Goal: Task Accomplishment & Management: Complete application form

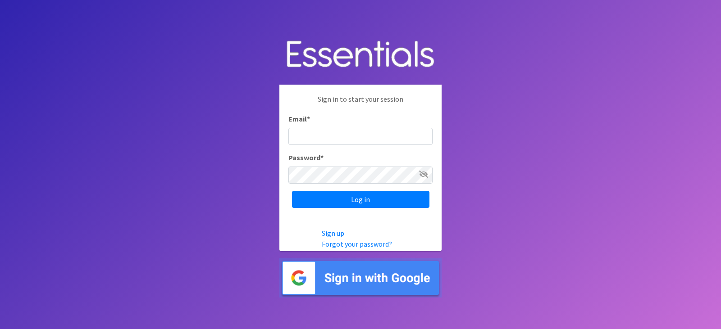
type input "[EMAIL_ADDRESS][DOMAIN_NAME]"
click at [424, 174] on icon at bounding box center [423, 174] width 9 height 7
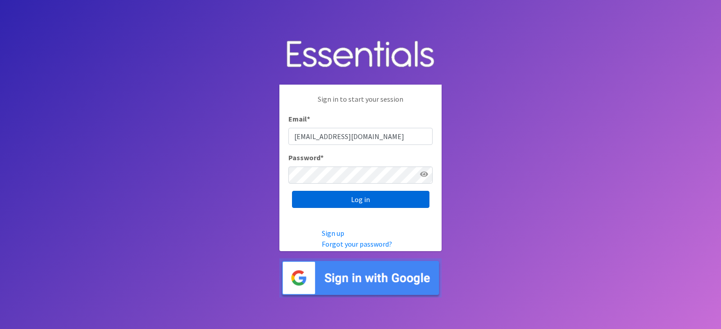
click at [362, 200] on input "Log in" at bounding box center [360, 199] width 137 height 17
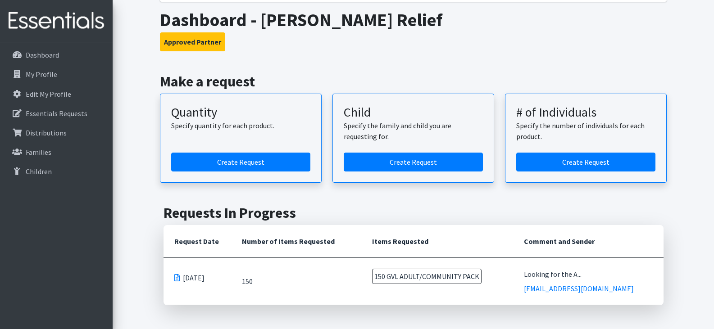
scroll to position [135, 0]
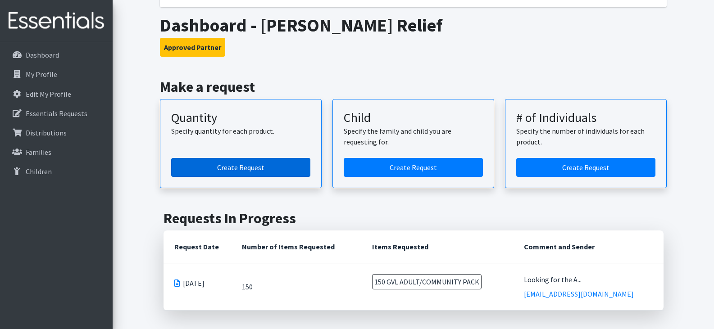
click at [244, 168] on link "Create Request" at bounding box center [240, 167] width 139 height 19
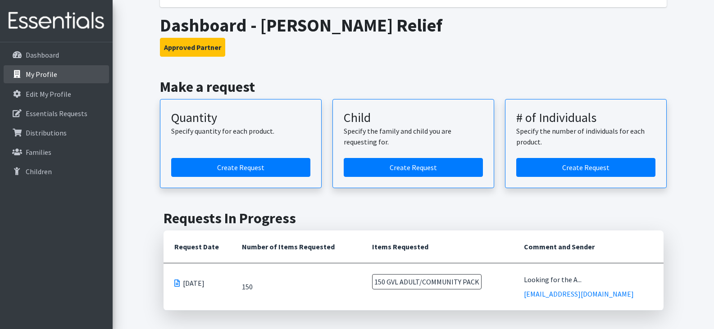
click at [36, 71] on p "My Profile" at bounding box center [42, 74] width 32 height 9
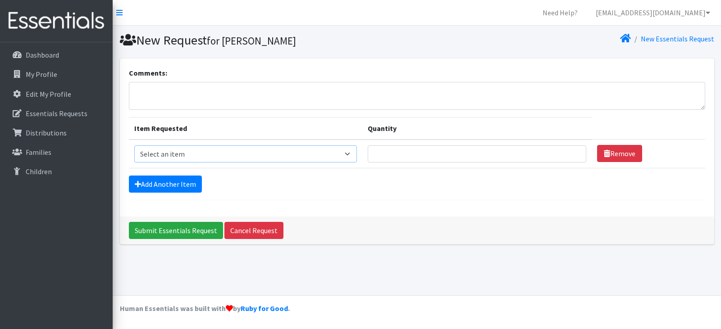
click at [351, 154] on select "Select an item GVL ADULT/COMMUNITY PACK GVL ADULT/Community KIT GVL Day Pads GV…" at bounding box center [245, 154] width 223 height 17
click at [406, 211] on div "Comments: Item Requested Quantity Item Requested Select an item GVL ADULT/COMMU…" at bounding box center [417, 138] width 594 height 158
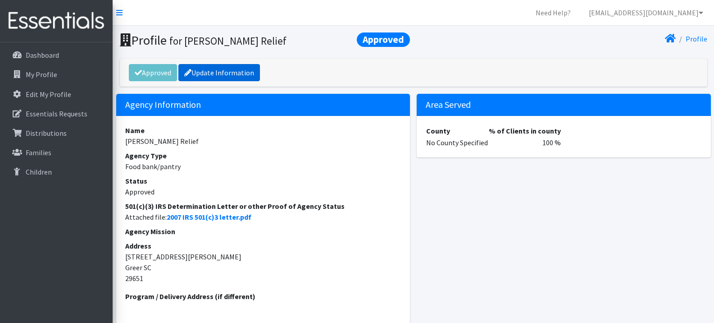
click at [219, 74] on link "Update Information" at bounding box center [219, 72] width 82 height 17
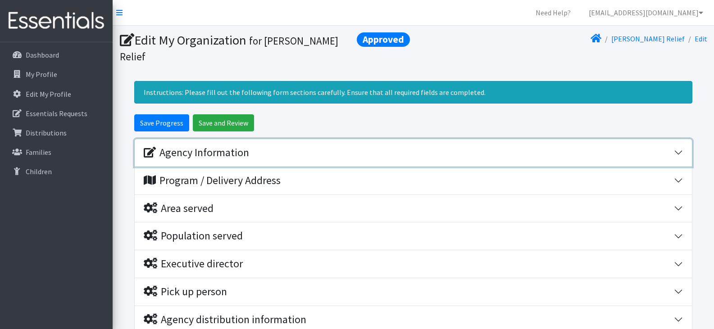
click at [302, 146] on div "Agency Information" at bounding box center [409, 152] width 530 height 13
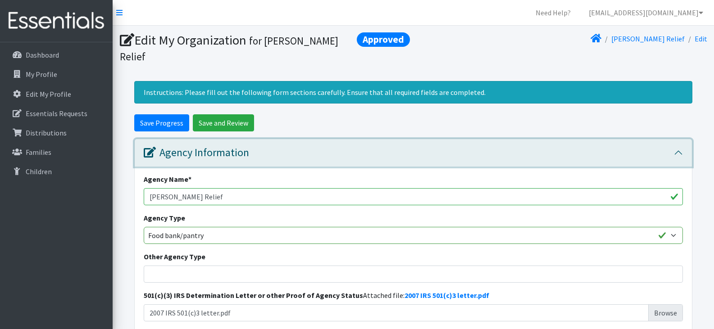
click at [322, 144] on button "Agency Information" at bounding box center [413, 152] width 557 height 27
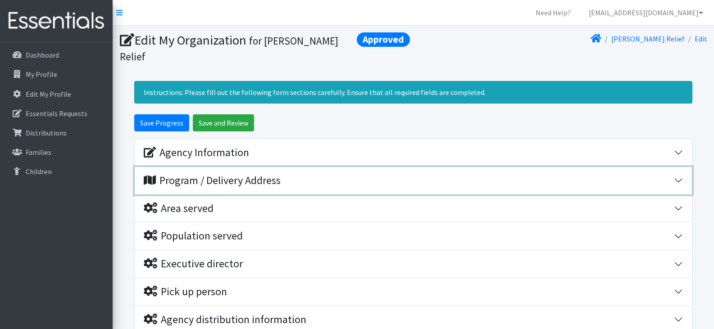
click at [312, 174] on div "Program / Delivery Address" at bounding box center [409, 180] width 530 height 13
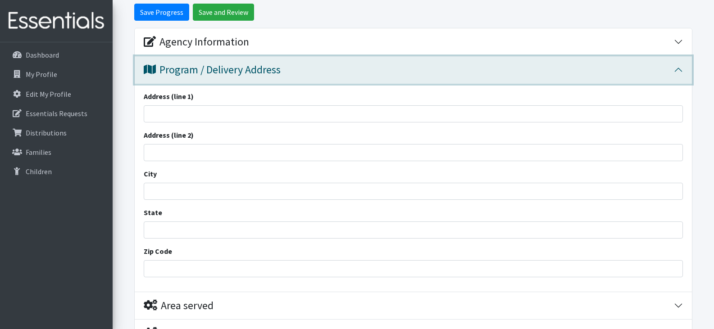
scroll to position [90, 0]
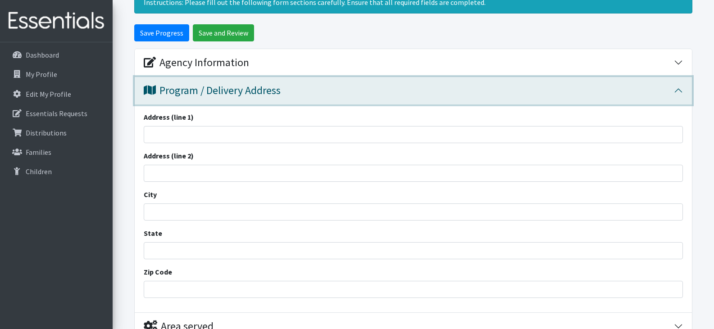
click at [312, 84] on div "Program / Delivery Address" at bounding box center [409, 90] width 530 height 13
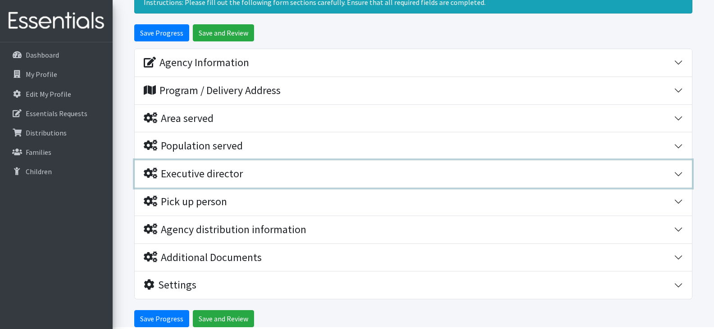
click at [286, 168] on div "Executive director" at bounding box center [409, 174] width 530 height 13
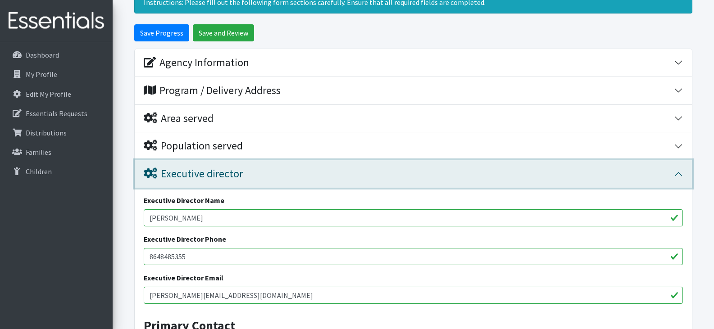
click at [288, 168] on div "Executive director" at bounding box center [409, 174] width 530 height 13
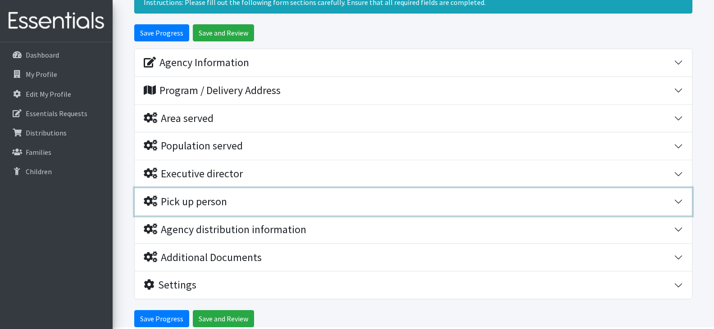
click at [277, 196] on div "Pick up person" at bounding box center [409, 202] width 530 height 13
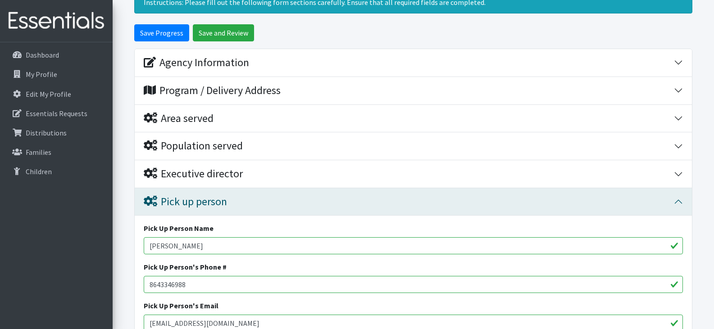
click at [225, 237] on input "Jenn Barbarito" at bounding box center [413, 245] width 539 height 17
type input "J"
type input "Jim Waddell"
click at [224, 276] on input "8643346988" at bounding box center [413, 284] width 539 height 17
type input "8648485355"
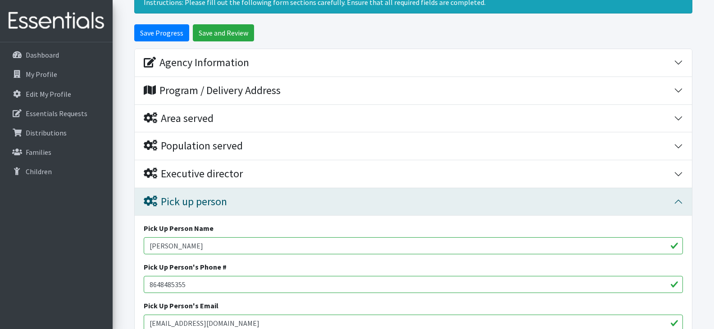
click at [215, 319] on div "Pick Up Person Name Jim Waddell Pick Up Person's Phone # 8648485355 Pick Up Per…" at bounding box center [413, 281] width 557 height 131
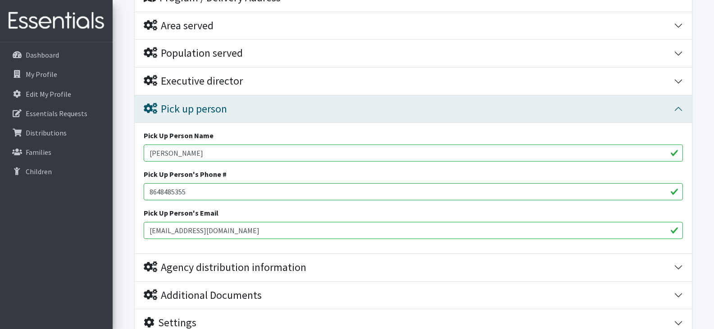
scroll to position [225, 0]
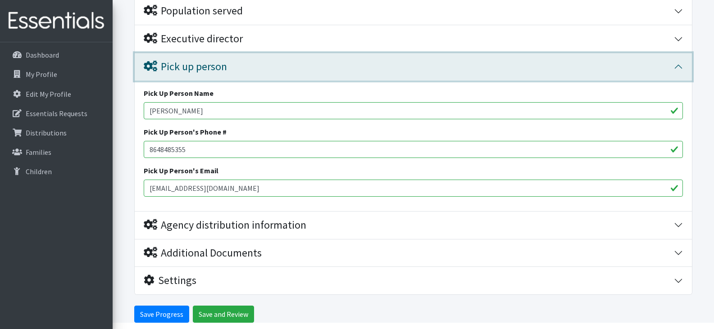
click at [273, 60] on div "Pick up person" at bounding box center [409, 66] width 530 height 13
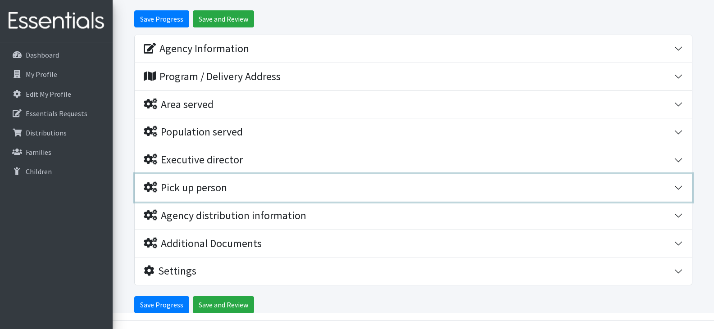
scroll to position [95, 0]
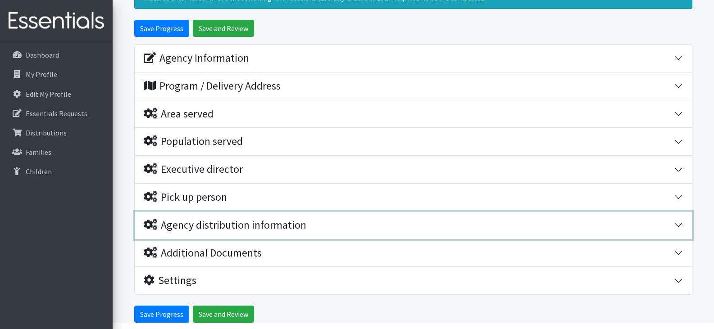
click at [249, 219] on div "Agency distribution information" at bounding box center [225, 225] width 163 height 13
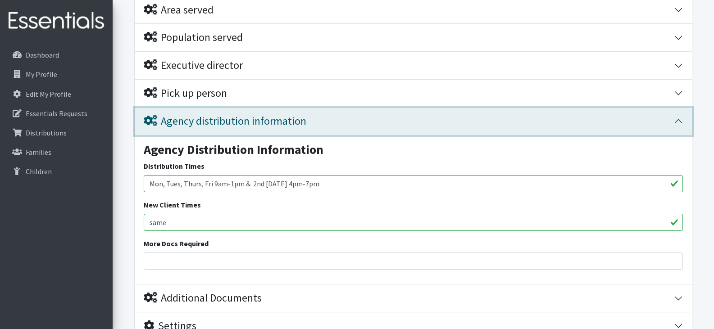
scroll to position [230, 0]
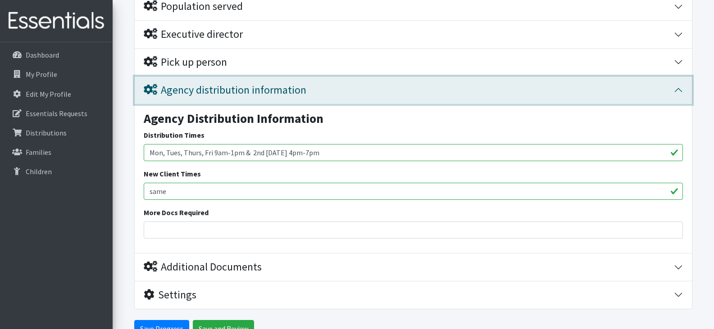
click at [330, 84] on div "Agency distribution information" at bounding box center [409, 90] width 530 height 13
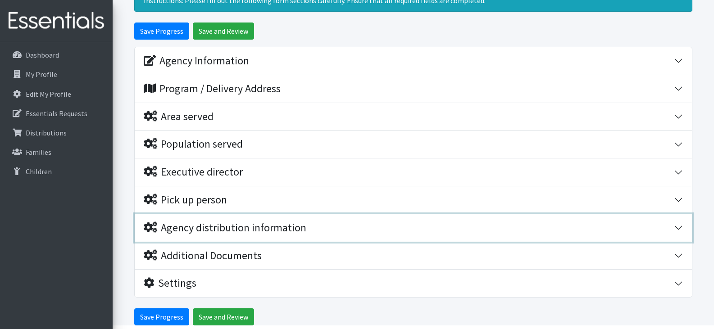
scroll to position [81, 0]
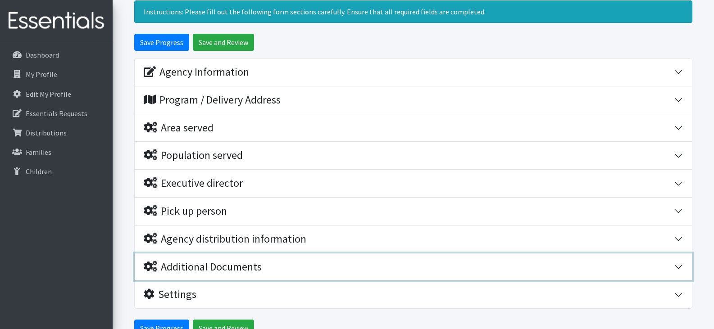
click at [246, 261] on div "Additional Documents" at bounding box center [203, 267] width 118 height 13
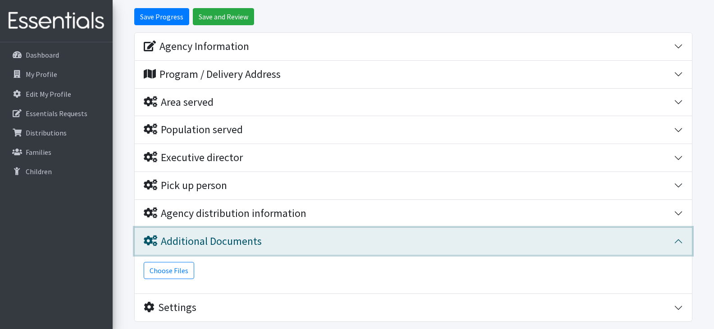
scroll to position [63, 0]
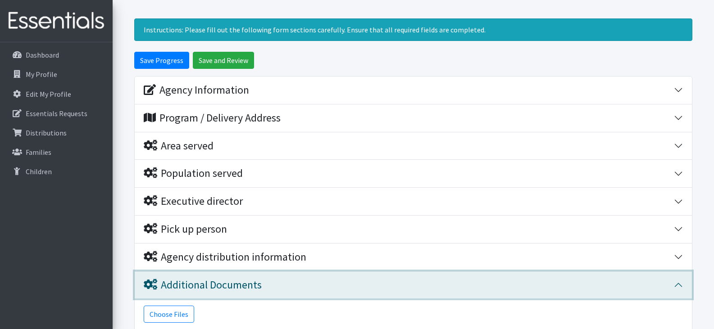
click at [272, 279] on div "Additional Documents" at bounding box center [409, 285] width 530 height 13
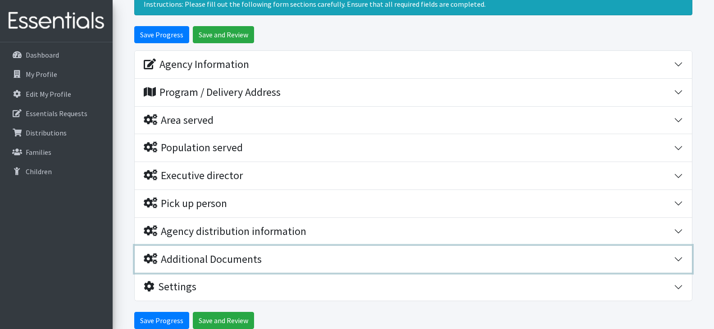
scroll to position [114, 0]
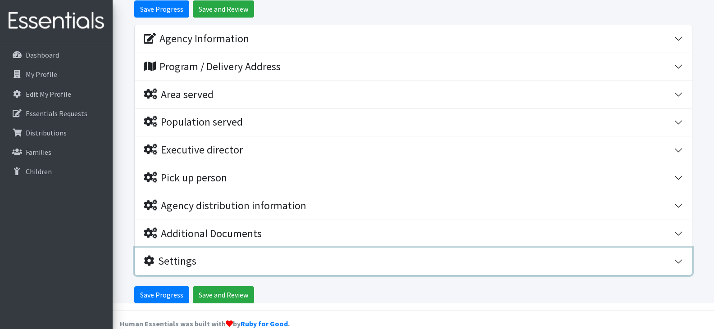
click at [244, 255] on div "Settings" at bounding box center [409, 261] width 530 height 13
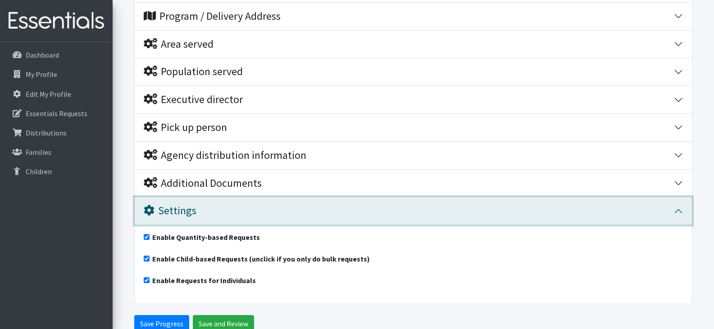
scroll to position [193, 0]
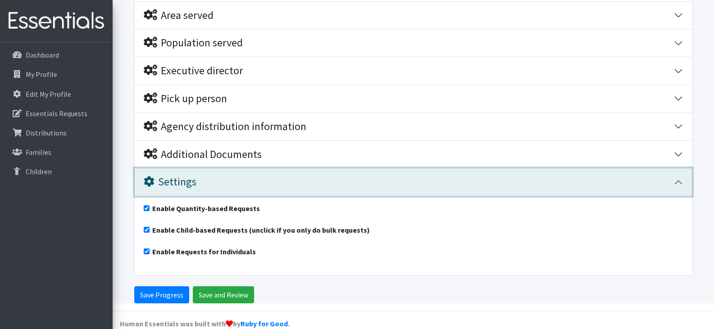
click at [266, 176] on div "Settings" at bounding box center [409, 182] width 530 height 13
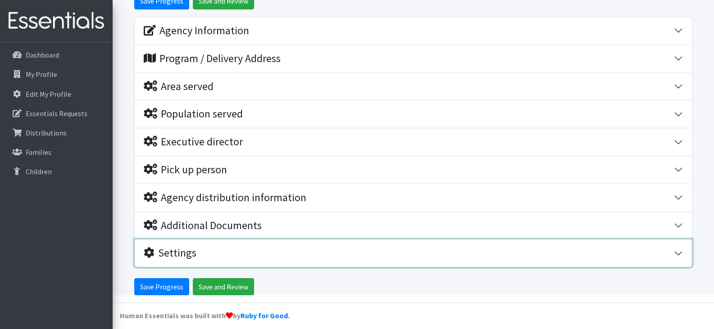
scroll to position [114, 0]
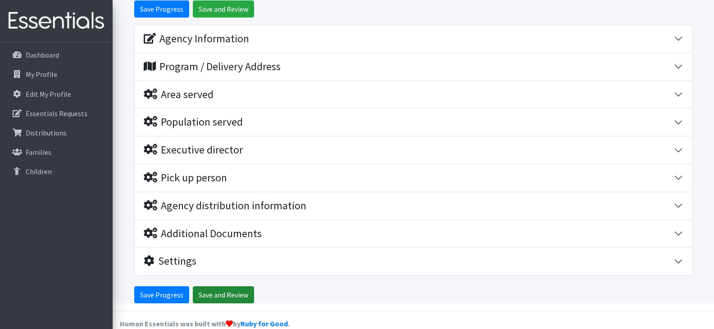
click at [209, 287] on input "Save and Review" at bounding box center [223, 295] width 61 height 17
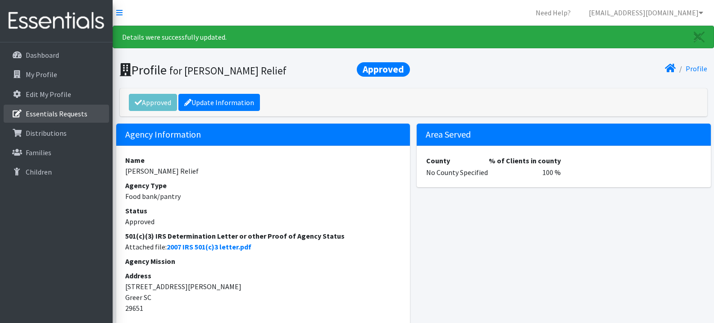
click at [49, 115] on p "Essentials Requests" at bounding box center [57, 113] width 62 height 9
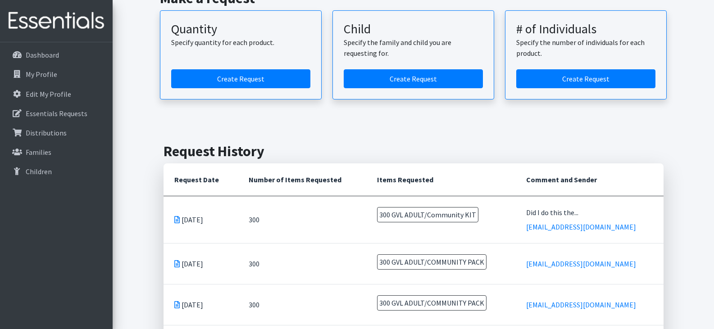
scroll to position [90, 0]
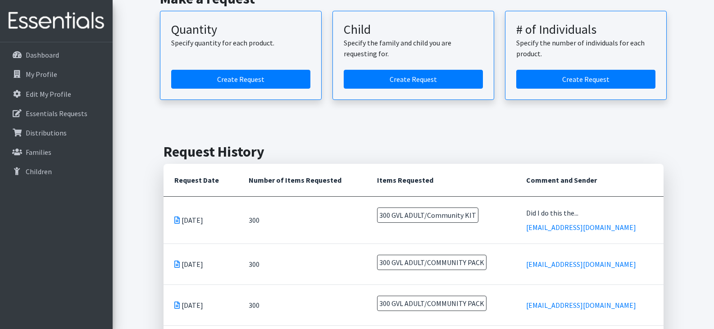
click at [177, 221] on icon at bounding box center [176, 220] width 5 height 7
click at [263, 77] on link "Create Request" at bounding box center [240, 79] width 139 height 19
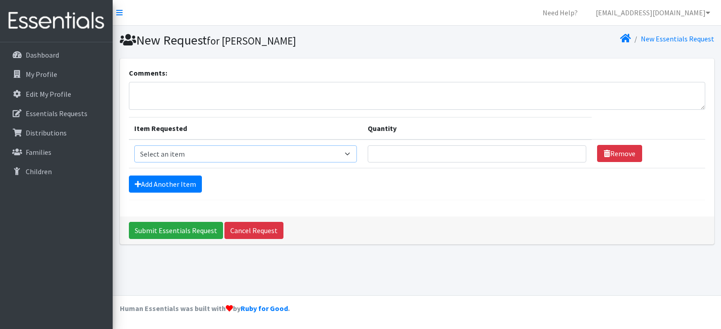
click at [352, 155] on select "Select an item GVL ADULT/COMMUNITY PACK GVL ADULT/Community KIT GVL Day Pads GV…" at bounding box center [245, 154] width 223 height 17
select select "14670"
click at [134, 146] on select "Select an item GVL ADULT/COMMUNITY PACK GVL ADULT/Community KIT GVL Day Pads GV…" at bounding box center [245, 154] width 223 height 17
click at [457, 156] on input "Quantity" at bounding box center [477, 154] width 219 height 17
type input "300"
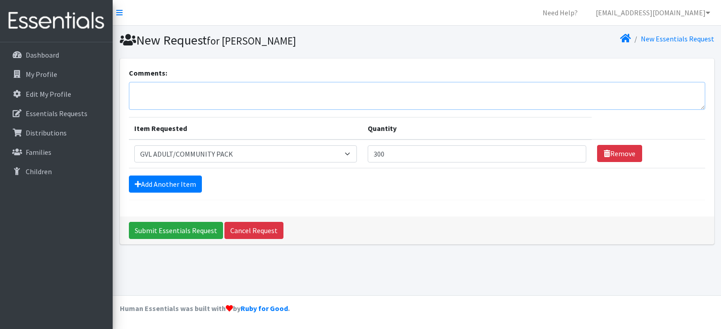
click at [232, 93] on textarea "Comments:" at bounding box center [417, 96] width 576 height 28
type textarea "When can we request items?"
click at [188, 232] on input "Submit Essentials Request" at bounding box center [176, 230] width 94 height 17
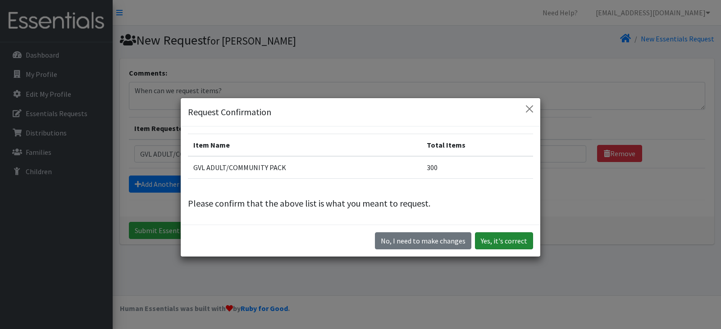
click at [497, 243] on button "Yes, it's correct" at bounding box center [504, 240] width 58 height 17
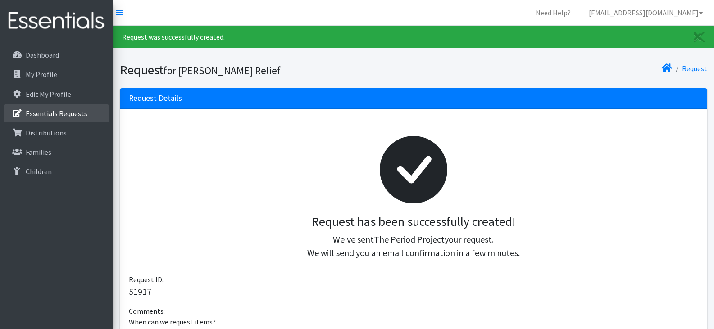
click at [63, 114] on p "Essentials Requests" at bounding box center [57, 113] width 62 height 9
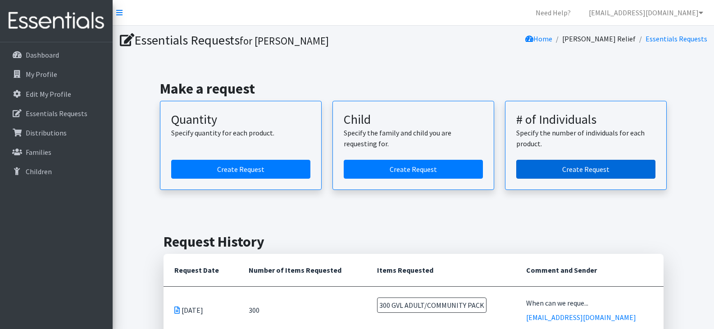
click at [564, 169] on link "Create Request" at bounding box center [585, 169] width 139 height 19
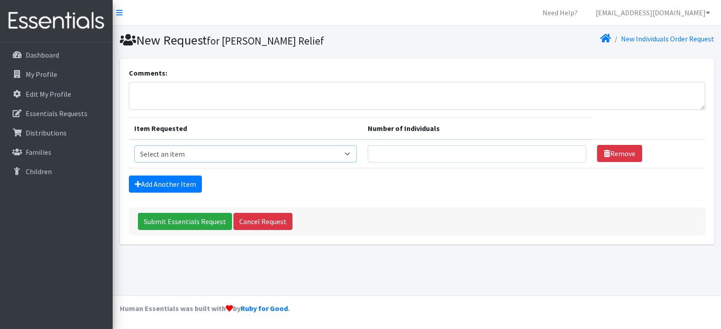
click at [351, 155] on select "Select an item GVL ADULT/COMMUNITY PACK GVL ADULT/Community KIT GVL Day Pads GV…" at bounding box center [245, 154] width 223 height 17
click at [416, 205] on form "Comments: Item Requested Number of Individuals Item Requested Select an item GV…" at bounding box center [417, 152] width 576 height 168
click at [51, 114] on p "Essentials Requests" at bounding box center [57, 113] width 62 height 9
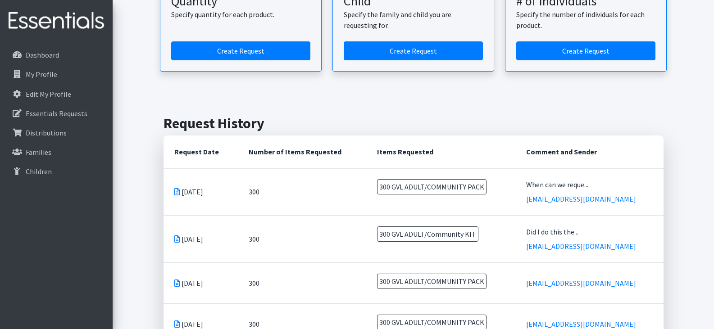
scroll to position [90, 0]
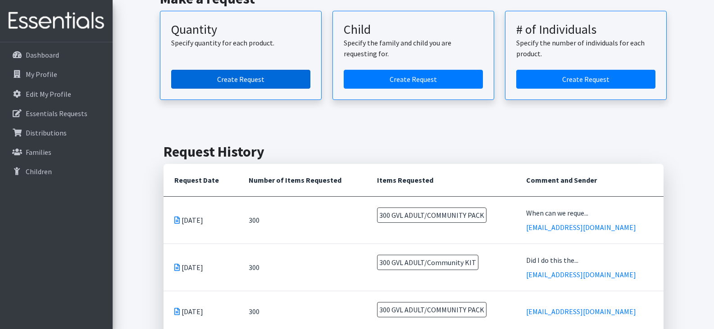
click at [258, 75] on link "Create Request" at bounding box center [240, 79] width 139 height 19
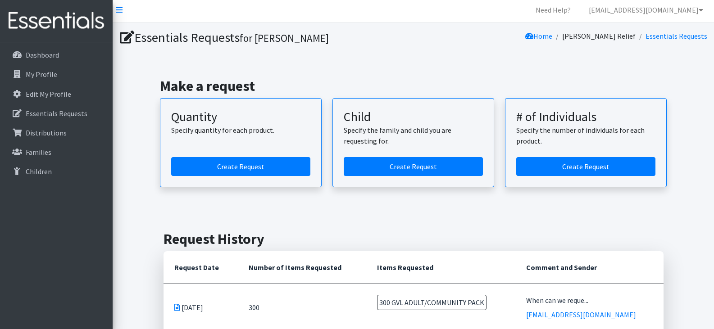
scroll to position [0, 0]
